Goal: Check status: Check status

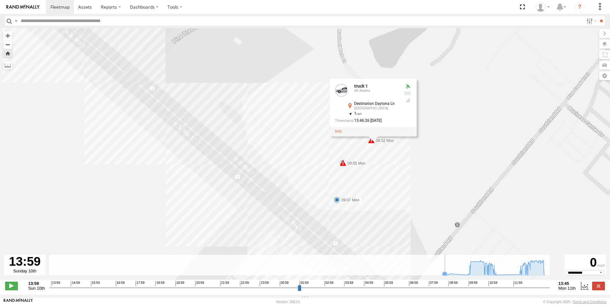
select select "**********"
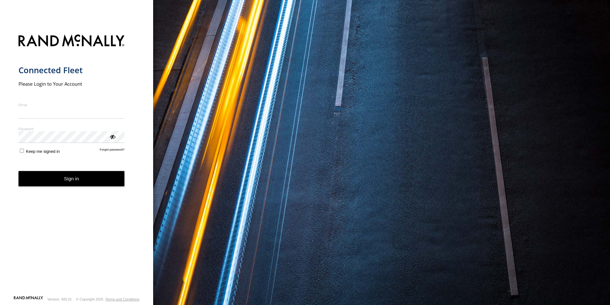
type input "**********"
click at [56, 180] on button "Sign in" at bounding box center [72, 179] width 106 height 16
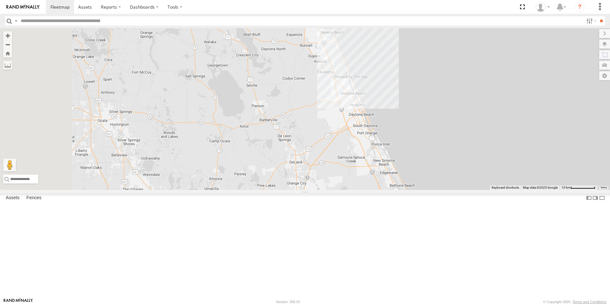
drag, startPoint x: 382, startPoint y: 128, endPoint x: 529, endPoint y: 272, distance: 205.4
click at [529, 190] on div "TRUCK 58" at bounding box center [305, 109] width 610 height 162
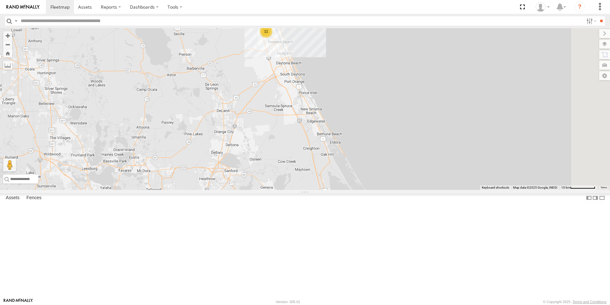
drag, startPoint x: 417, startPoint y: 197, endPoint x: 343, endPoint y: 145, distance: 90.9
click at [343, 145] on div "TRUCK 58 11" at bounding box center [305, 109] width 610 height 162
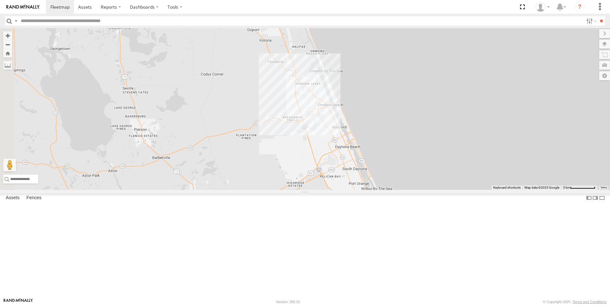
drag, startPoint x: 360, startPoint y: 91, endPoint x: 449, endPoint y: 218, distance: 154.6
click at [449, 190] on div "TRUCK 58" at bounding box center [305, 109] width 610 height 162
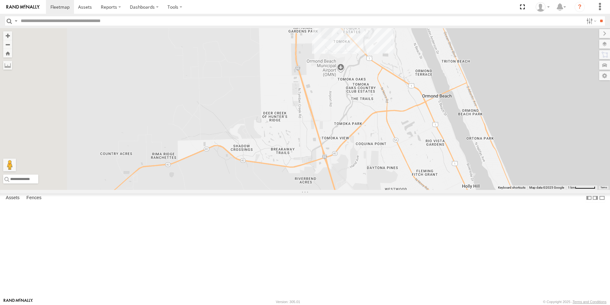
drag, startPoint x: 452, startPoint y: 214, endPoint x: 608, endPoint y: 321, distance: 189.1
click at [608, 304] on html at bounding box center [305, 152] width 610 height 305
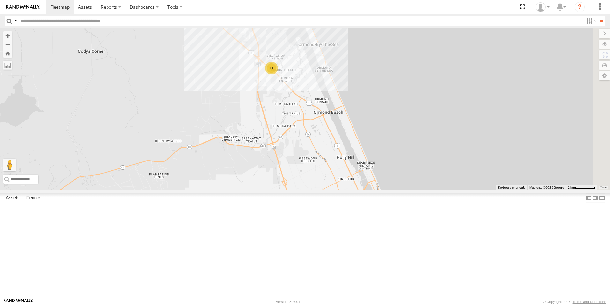
drag, startPoint x: 521, startPoint y: 279, endPoint x: 395, endPoint y: 225, distance: 136.9
click at [395, 190] on div "TRUCK 58 11" at bounding box center [305, 109] width 610 height 162
click at [0, 0] on div "TRUCK 49" at bounding box center [0, 0] width 0 height 0
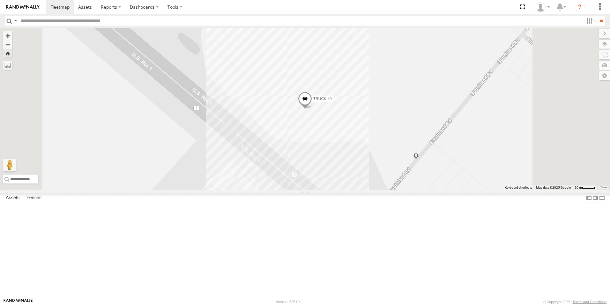
click at [312, 109] on span at bounding box center [305, 100] width 14 height 17
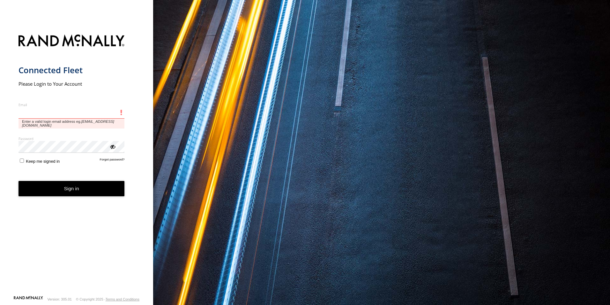
type input "**********"
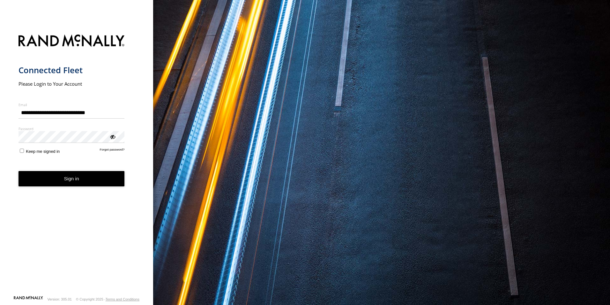
click at [79, 180] on button "Sign in" at bounding box center [72, 179] width 106 height 16
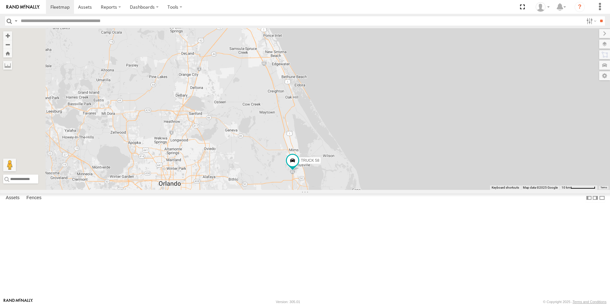
drag, startPoint x: 453, startPoint y: 130, endPoint x: 478, endPoint y: 145, distance: 28.9
click at [478, 145] on div "TRUCK 58" at bounding box center [305, 109] width 610 height 162
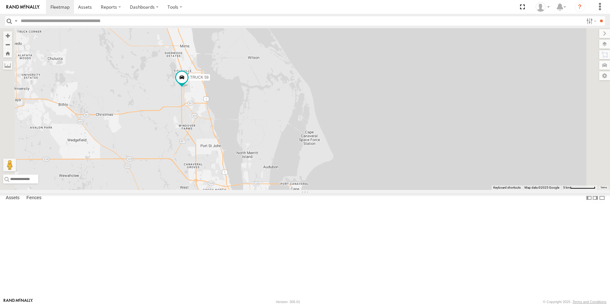
drag, startPoint x: 455, startPoint y: 218, endPoint x: 449, endPoint y: 55, distance: 162.9
click at [449, 55] on div "TRUCK 58" at bounding box center [305, 109] width 610 height 162
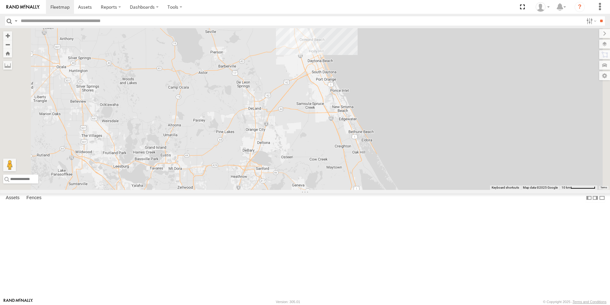
drag, startPoint x: 475, startPoint y: 92, endPoint x: 547, endPoint y: 262, distance: 185.1
click at [547, 190] on div "TRUCK 58" at bounding box center [305, 109] width 610 height 162
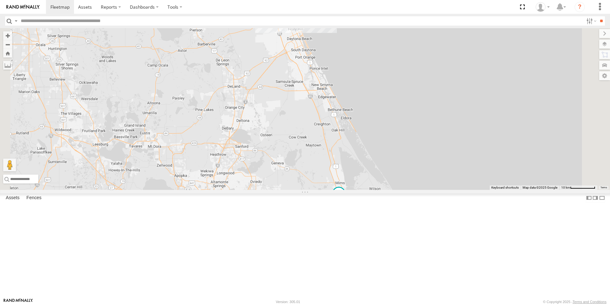
drag, startPoint x: 440, startPoint y: 195, endPoint x: 429, endPoint y: 129, distance: 66.7
click at [429, 129] on div "TRUCK 58 11" at bounding box center [305, 109] width 610 height 162
